Goal: Navigation & Orientation: Find specific page/section

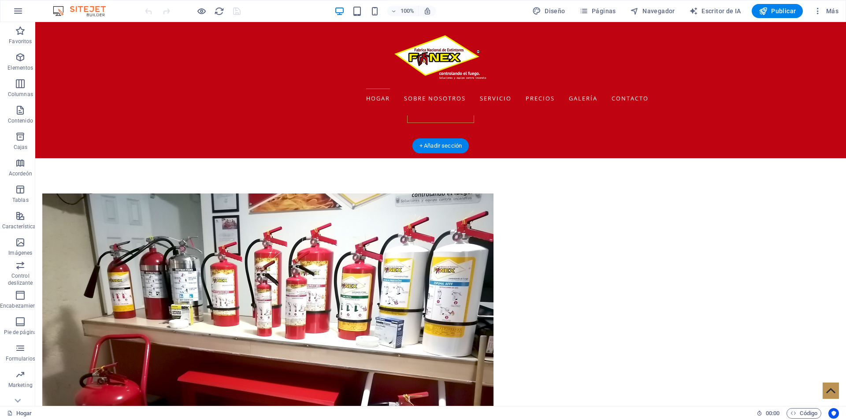
scroll to position [749, 0]
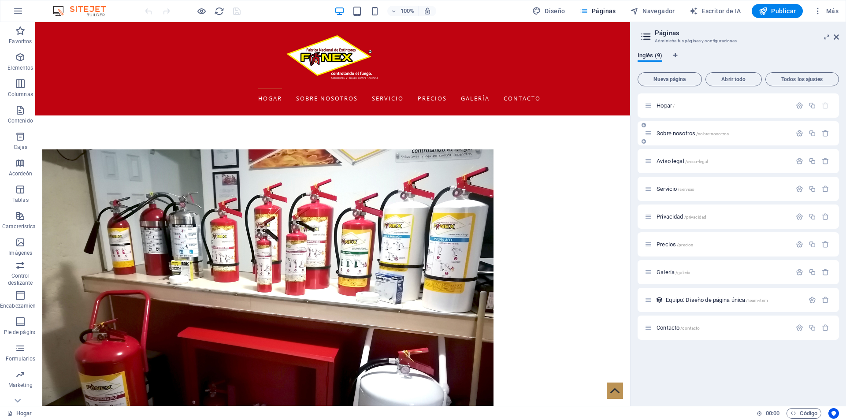
click at [678, 133] on font "Sobre nosotros" at bounding box center [675, 133] width 39 height 7
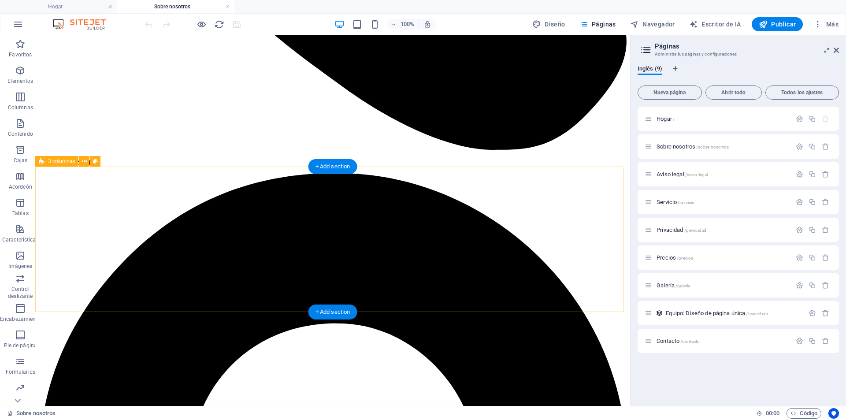
scroll to position [352, 0]
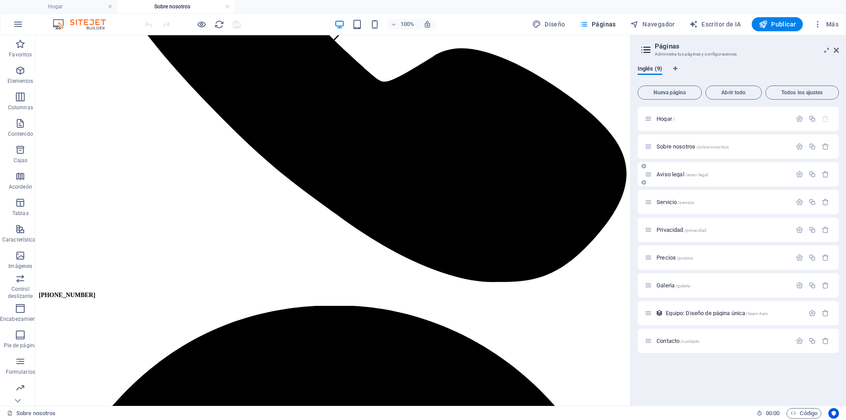
click at [675, 172] on font "Aviso legal" at bounding box center [670, 174] width 28 height 7
click at [675, 190] on div "Servicio /servicio" at bounding box center [737, 202] width 201 height 24
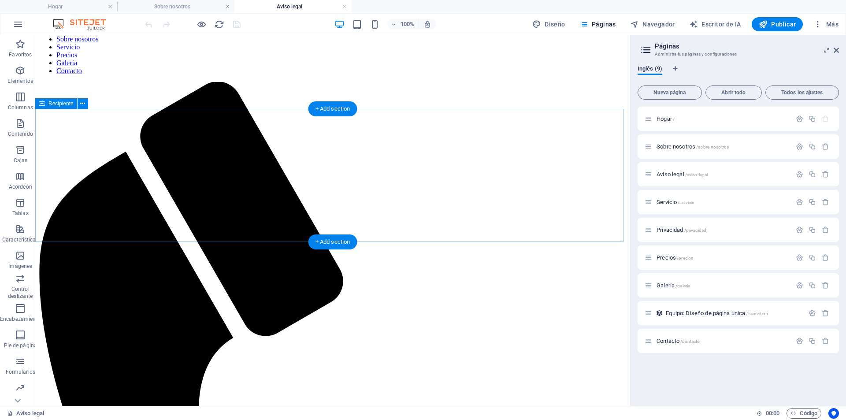
scroll to position [0, 0]
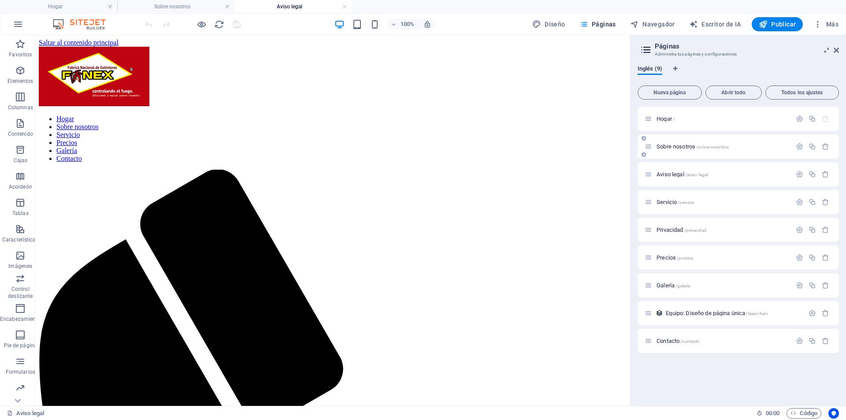
click at [672, 148] on font "Sobre nosotros" at bounding box center [675, 146] width 39 height 7
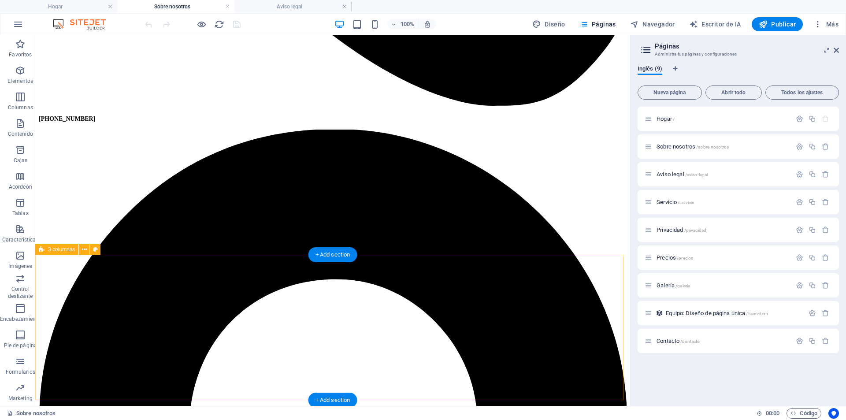
scroll to position [264, 0]
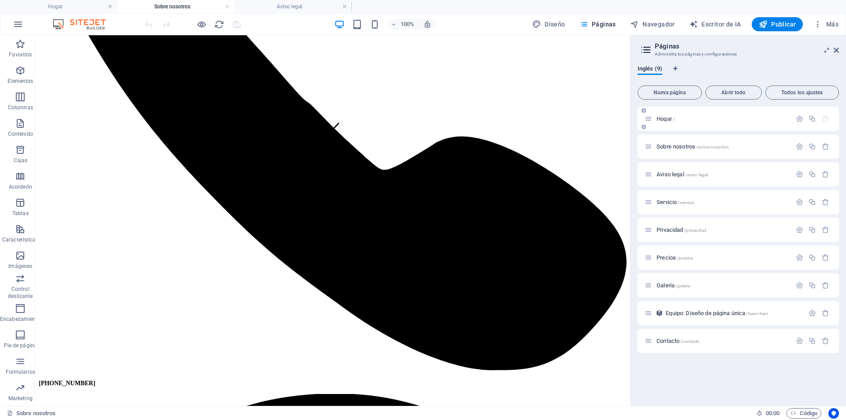
click at [667, 120] on font "Hogar" at bounding box center [663, 118] width 15 height 7
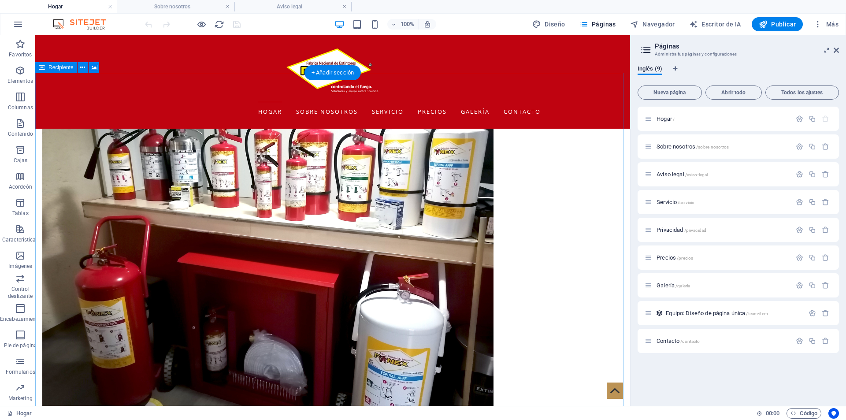
scroll to position [815, 0]
